Goal: Transaction & Acquisition: Purchase product/service

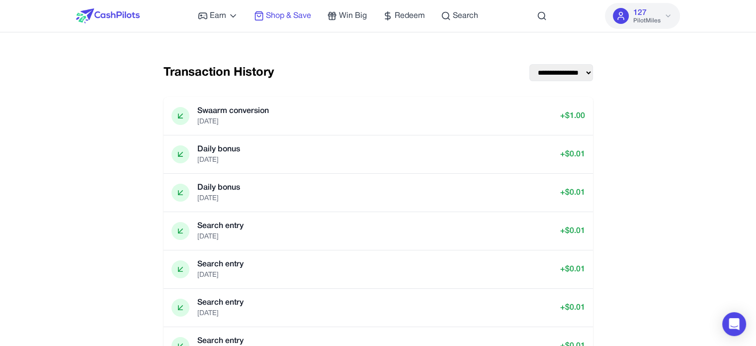
click at [284, 16] on span "Shop & Save" at bounding box center [288, 16] width 45 height 12
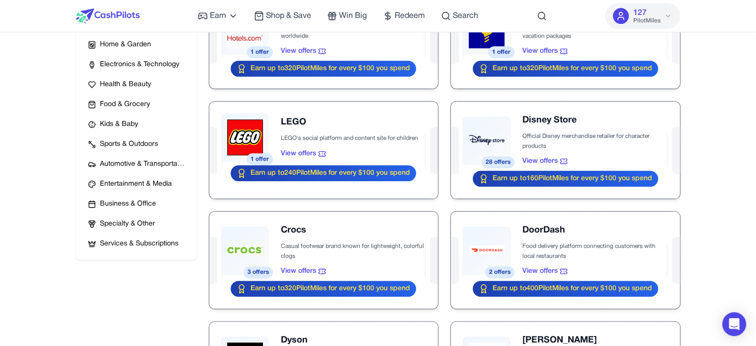
scroll to position [149, 0]
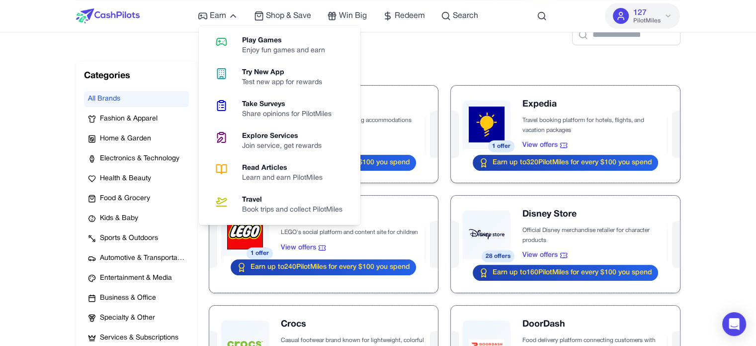
click at [276, 140] on div "Explore Services" at bounding box center [286, 136] width 88 height 10
